Goal: Entertainment & Leisure: Consume media (video, audio)

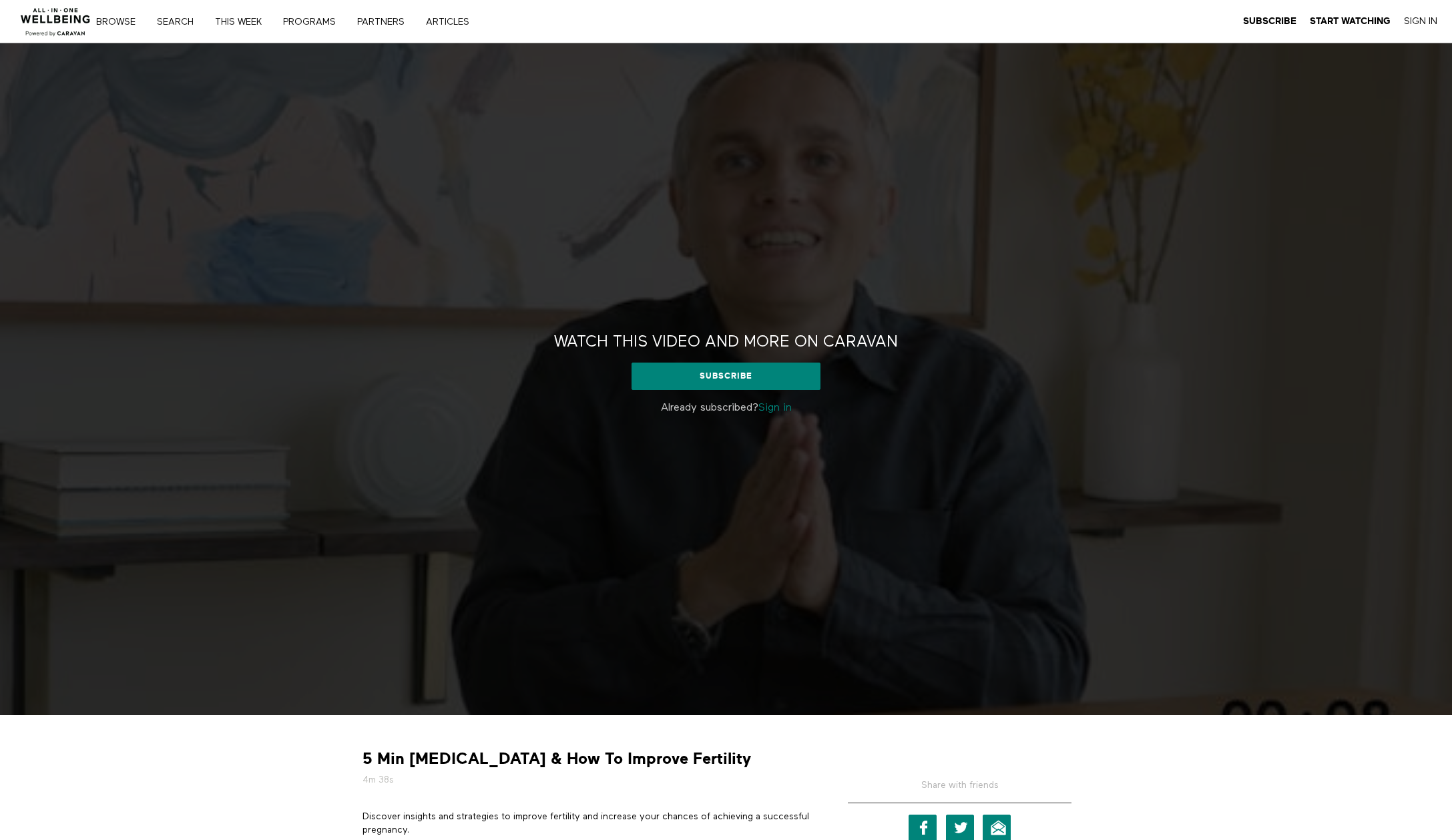
click at [882, 299] on div "Watch this video and more on CARAVAN Watch this video and more on CARAVAN Subsc…" at bounding box center [726, 379] width 1452 height 672
click at [649, 333] on h2 "Watch this video and more on CARAVAN" at bounding box center [726, 342] width 344 height 21
click at [784, 409] on link "Sign in" at bounding box center [775, 408] width 33 height 11
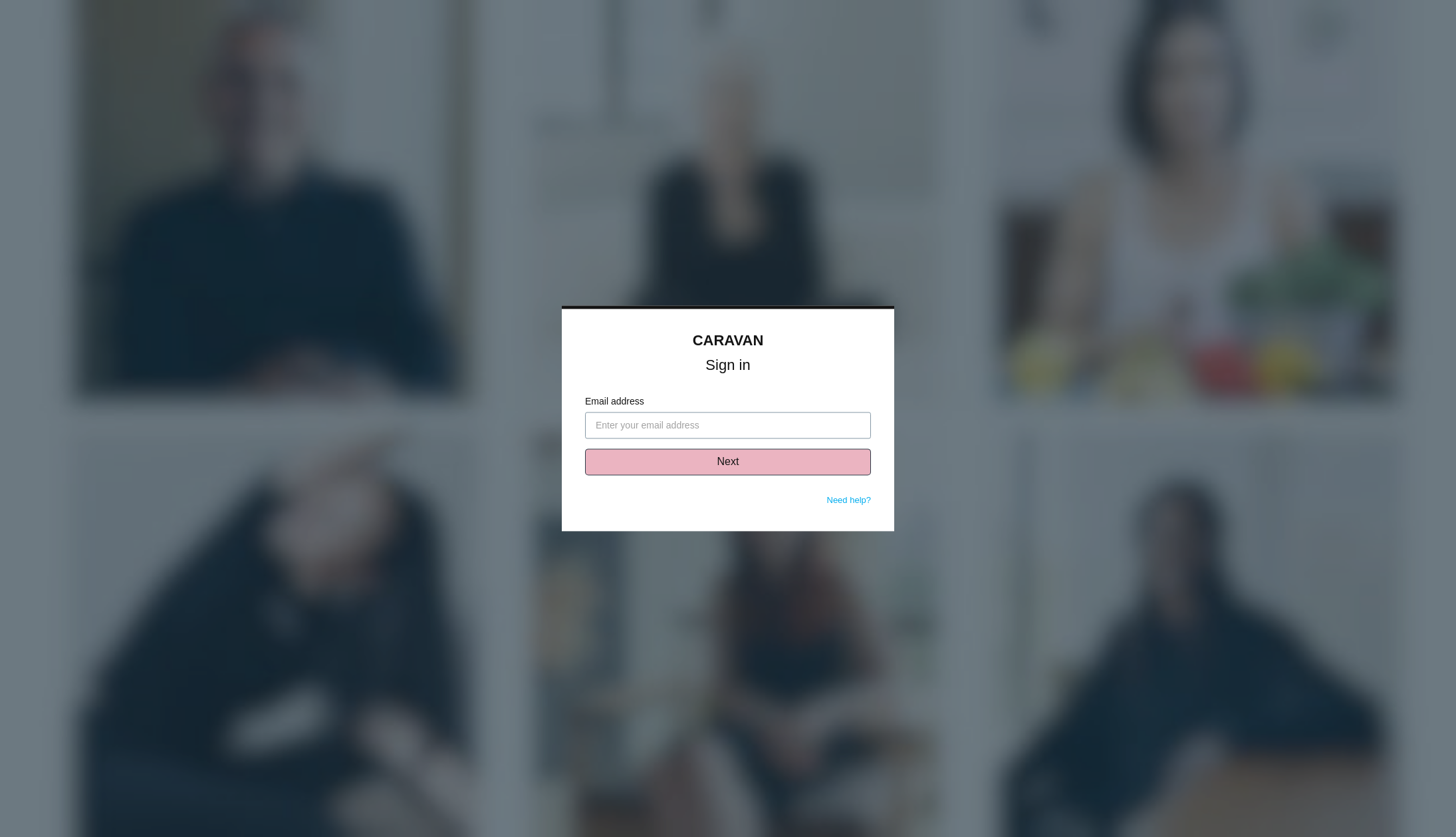
type input "[EMAIL_ADDRESS][DOMAIN_NAME]"
click at [710, 463] on button "Next" at bounding box center [728, 463] width 286 height 27
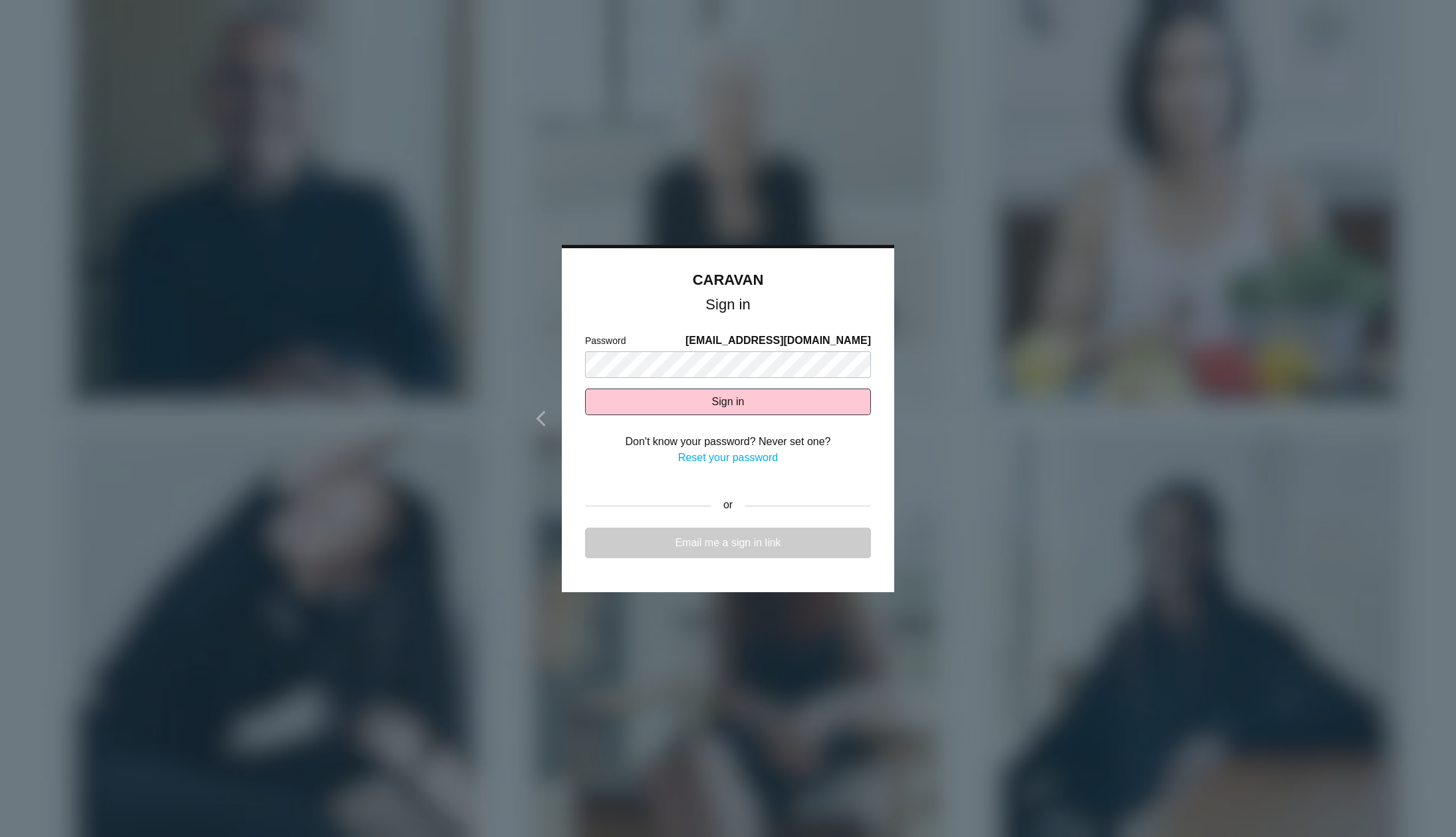
click at [782, 540] on link "Email me a sign in link" at bounding box center [728, 542] width 286 height 30
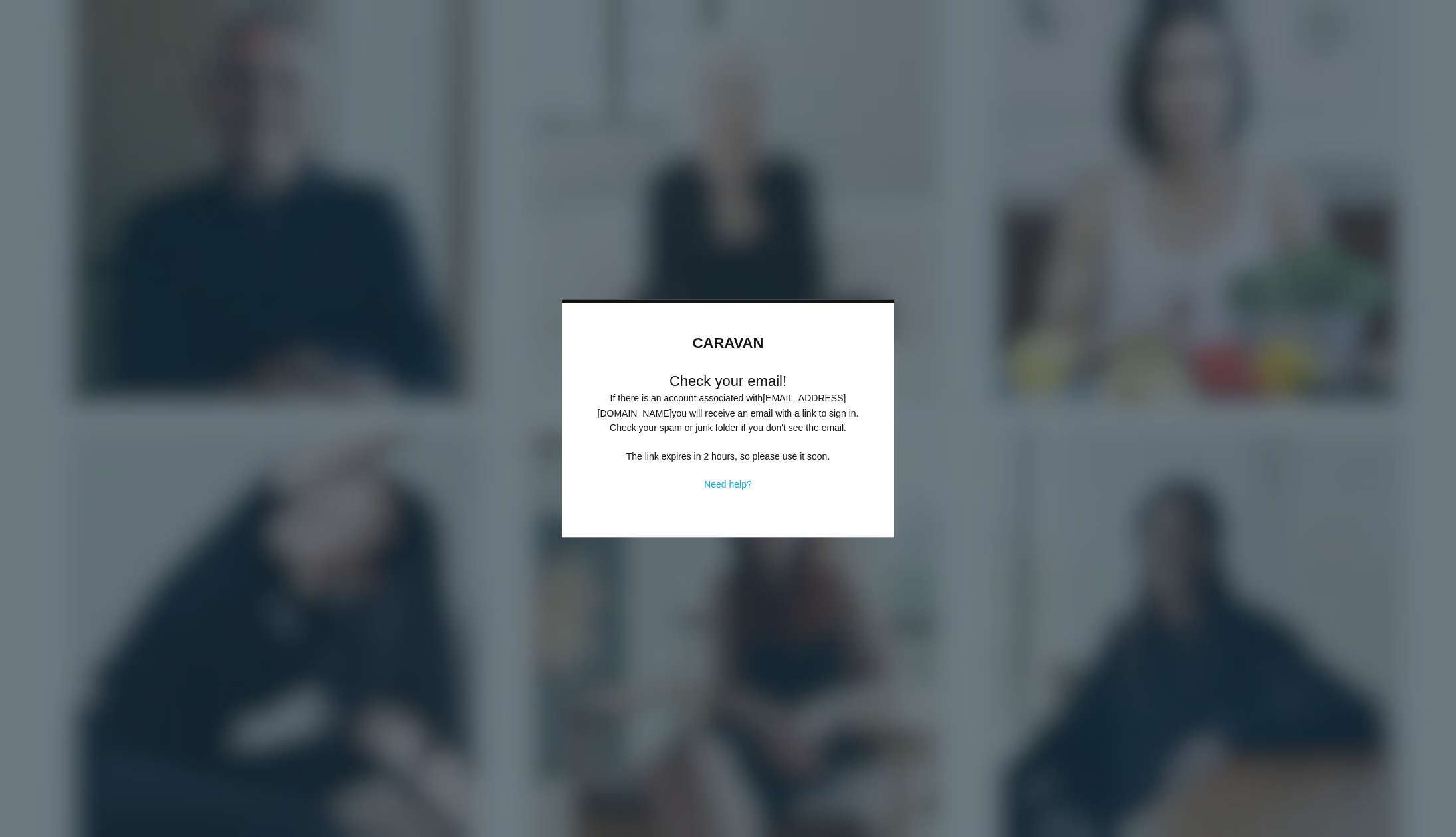
click at [665, 267] on div at bounding box center [728, 418] width 1456 height 837
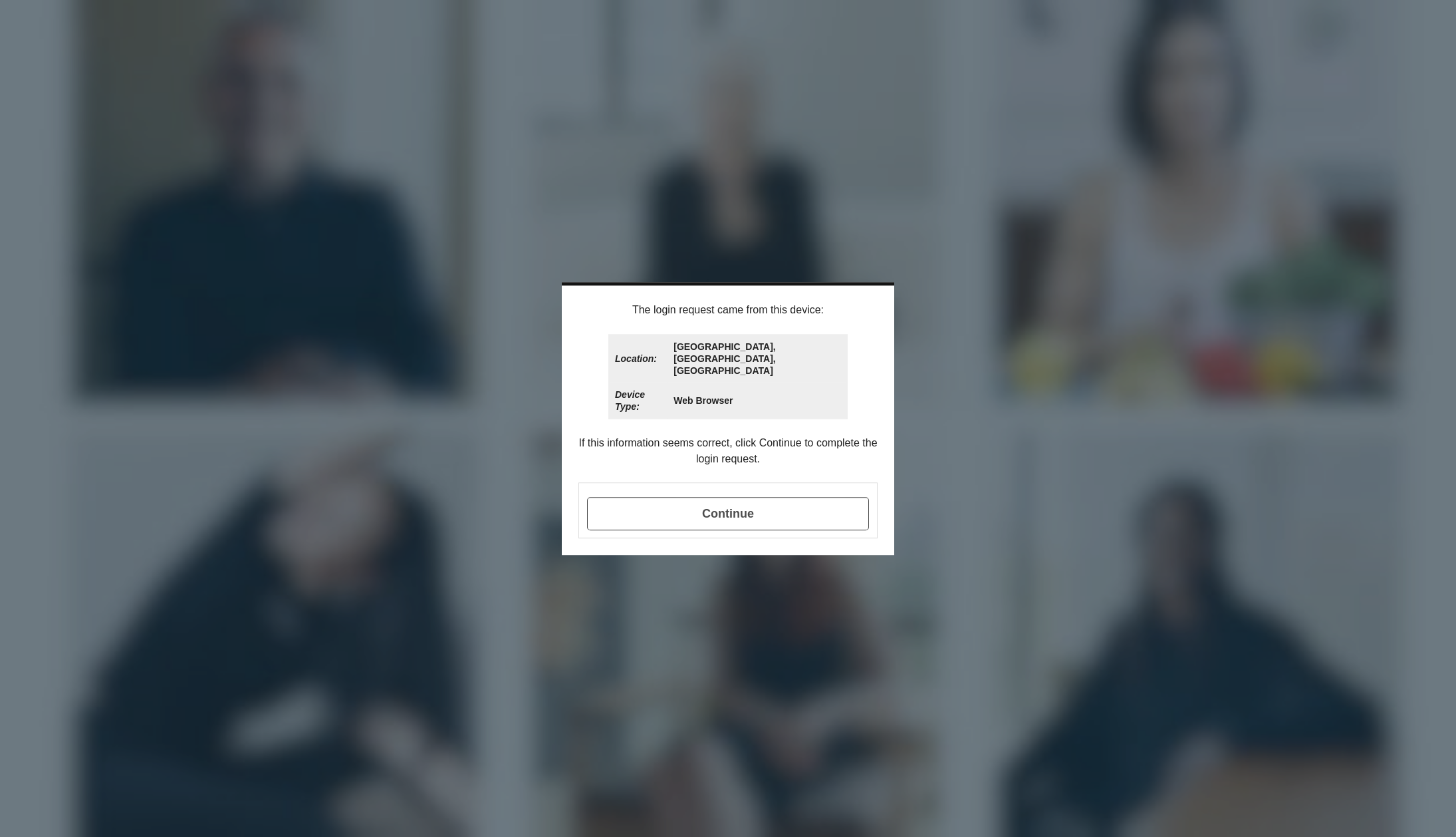
click at [729, 499] on span "Continue" at bounding box center [728, 513] width 282 height 33
